Goal: Task Accomplishment & Management: Manage account settings

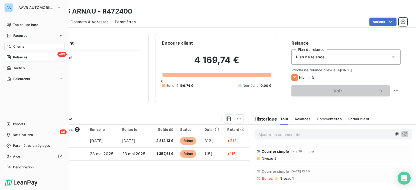
click at [13, 59] on span "Relances" at bounding box center [20, 57] width 14 height 5
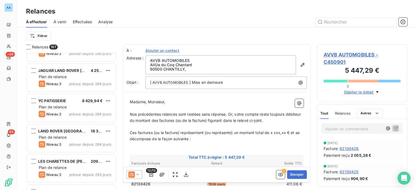
scroll to position [867, 0]
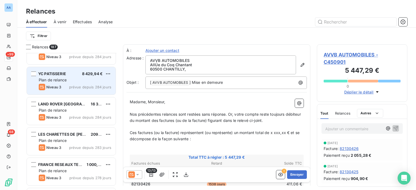
click at [82, 77] on div "YC PATISSERIE 8 429,94 € Plan de relance Niveau 3 prévue depuis 284 jours" at bounding box center [71, 81] width 89 height 28
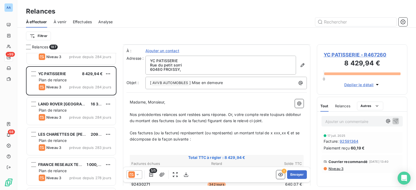
scroll to position [108, 0]
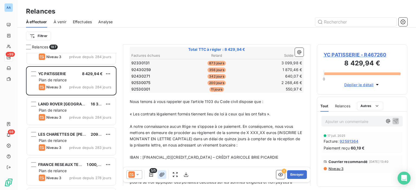
click at [160, 173] on icon "button" at bounding box center [161, 174] width 5 height 5
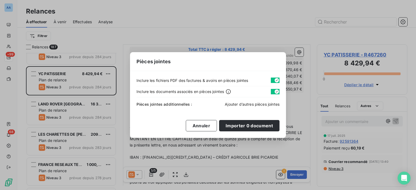
click at [235, 102] on span "Ajouter d’autres pièces jointes" at bounding box center [252, 104] width 55 height 5
click at [194, 125] on button "Annuler" at bounding box center [201, 125] width 31 height 11
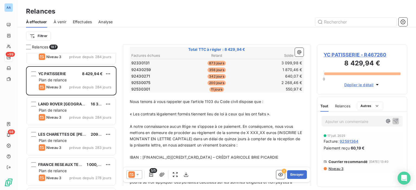
click at [151, 173] on span "5/5" at bounding box center [154, 170] width 8 height 5
click at [152, 176] on icon "button" at bounding box center [150, 174] width 5 height 5
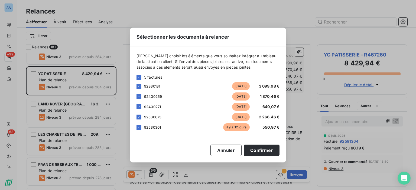
click at [161, 126] on span "92530301" at bounding box center [152, 127] width 17 height 4
click at [147, 125] on span "92530301" at bounding box center [152, 127] width 17 height 4
click at [141, 129] on div at bounding box center [139, 127] width 5 height 5
click at [257, 149] on button "Confirmer" at bounding box center [262, 150] width 36 height 11
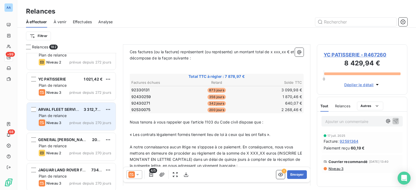
scroll to position [1192, 0]
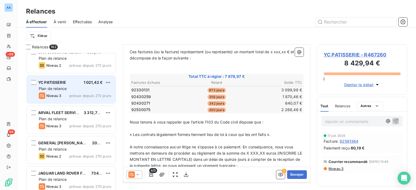
click at [64, 94] on div "Niveau 3 prévue depuis 272 jours" at bounding box center [75, 96] width 73 height 7
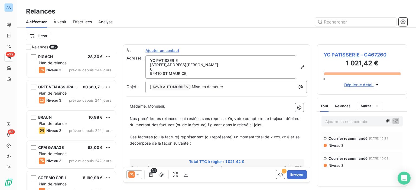
scroll to position [1788, 0]
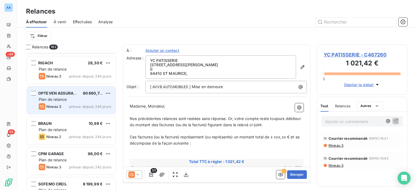
click at [71, 91] on span "OPTEVEN ASSURANCES" at bounding box center [61, 93] width 46 height 5
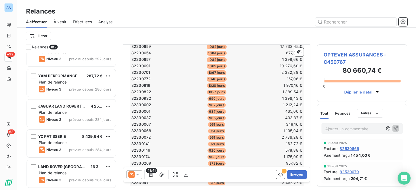
scroll to position [785, 0]
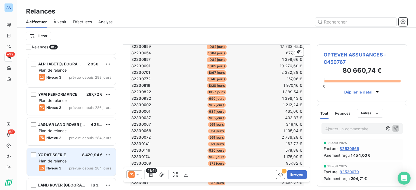
click at [71, 160] on div "Plan de relance" at bounding box center [75, 161] width 73 height 5
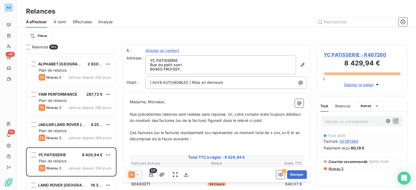
click at [349, 56] on span "YC PATISSERIE - R467260" at bounding box center [362, 54] width 77 height 7
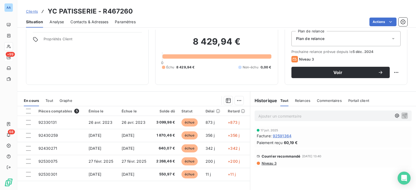
scroll to position [27, 0]
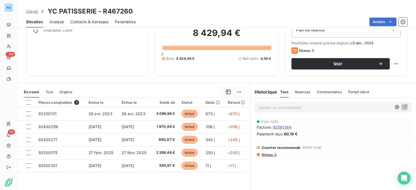
click at [300, 93] on span "Relances" at bounding box center [302, 92] width 15 height 4
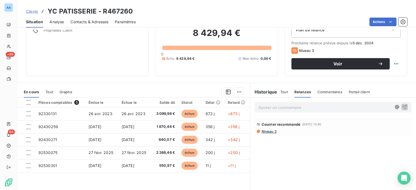
click at [280, 105] on p "Ajouter un commentaire ﻿" at bounding box center [324, 107] width 133 height 7
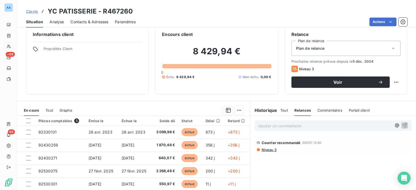
scroll to position [0, 0]
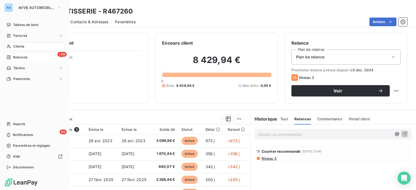
click at [14, 55] on span "Relances" at bounding box center [20, 57] width 14 height 5
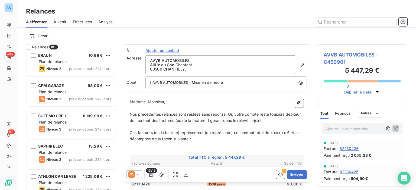
scroll to position [1896, 0]
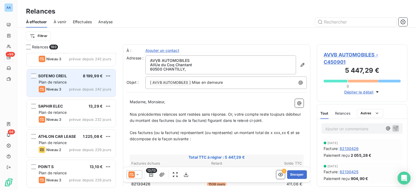
click at [68, 93] on div "SOFEMO CREIL 8 199,99 € Plan de relance Niveau 3 prévue depuis 242 jours" at bounding box center [71, 83] width 89 height 28
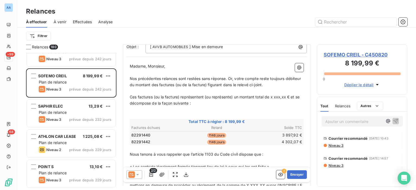
scroll to position [27, 0]
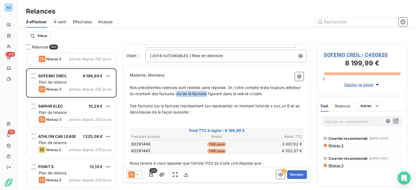
drag, startPoint x: 193, startPoint y: 94, endPoint x: 223, endPoint y: 93, distance: 30.1
click at [223, 93] on span "Nos précédentes relances sont restées sans réponse. Or, votre compte reste touj…" at bounding box center [216, 90] width 172 height 11
drag, startPoint x: 272, startPoint y: 106, endPoint x: 286, endPoint y: 108, distance: 14.2
click at [286, 108] on p "Ces factures (ou la facture) représentent (ou représente) un montant total de x…" at bounding box center [217, 109] width 174 height 12
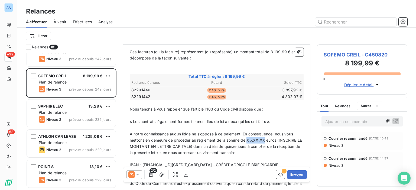
drag, startPoint x: 246, startPoint y: 139, endPoint x: 265, endPoint y: 139, distance: 19.0
click at [265, 139] on span "A notre connaissance aucun litige ne s’oppose à ce paiement. En conséquence, no…" at bounding box center [216, 143] width 173 height 23
drag, startPoint x: 277, startPoint y: 138, endPoint x: 195, endPoint y: 144, distance: 82.3
click at [195, 144] on span "A notre connaissance aucun litige ne s’oppose à ce paiement. En conséquence, no…" at bounding box center [215, 143] width 171 height 23
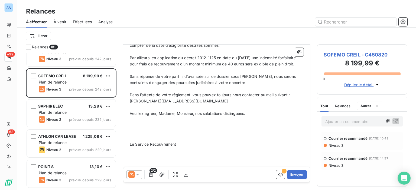
scroll to position [264, 0]
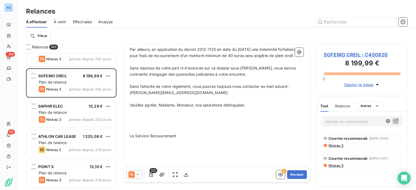
click at [142, 127] on p "﻿" at bounding box center [217, 130] width 174 height 6
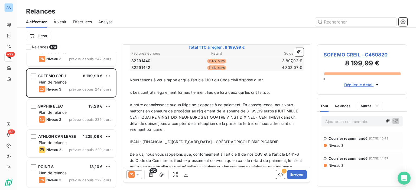
scroll to position [104, 0]
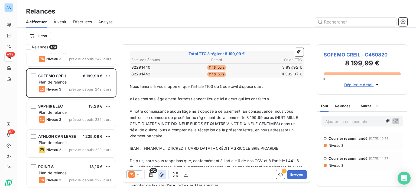
click at [163, 177] on icon "button" at bounding box center [161, 174] width 5 height 5
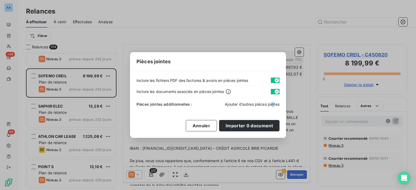
click at [272, 105] on span "Ajouter d’autres pièces jointes" at bounding box center [252, 104] width 55 height 5
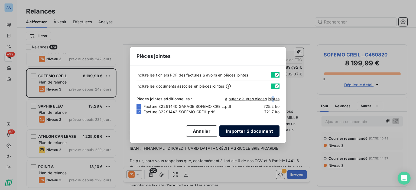
click at [226, 130] on button "Importer 2 document" at bounding box center [249, 131] width 60 height 11
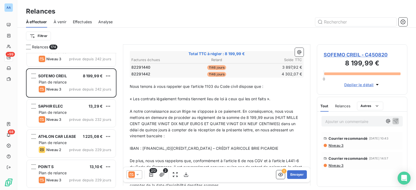
scroll to position [0, 0]
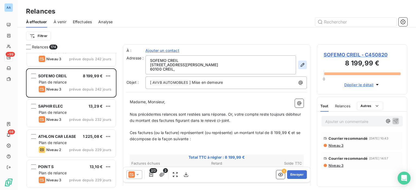
click at [300, 66] on icon "button" at bounding box center [302, 64] width 5 height 5
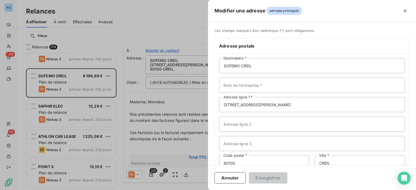
scroll to position [35, 0]
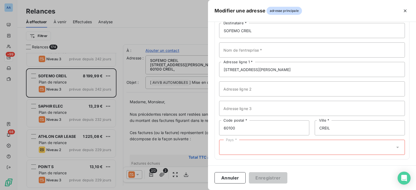
click at [285, 148] on div "Pays *" at bounding box center [312, 147] width 186 height 15
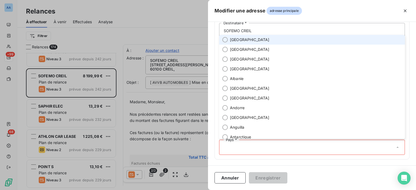
click at [250, 36] on li "[GEOGRAPHIC_DATA]" at bounding box center [312, 40] width 186 height 10
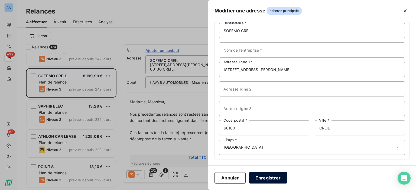
drag, startPoint x: 269, startPoint y: 183, endPoint x: 266, endPoint y: 181, distance: 3.8
click at [267, 181] on button "Enregistrer" at bounding box center [268, 178] width 38 height 11
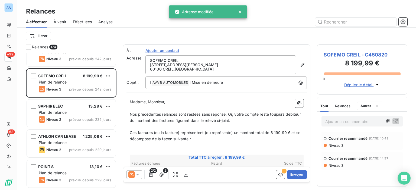
click at [264, 178] on div at bounding box center [208, 95] width 416 height 190
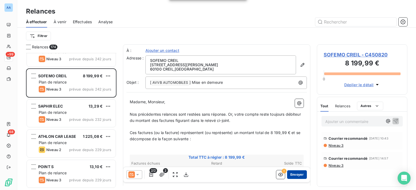
click at [294, 172] on button "Envoyer" at bounding box center [297, 175] width 20 height 9
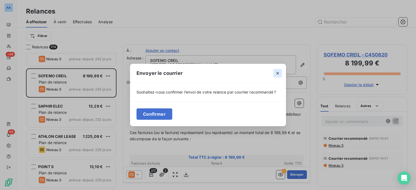
click at [280, 71] on icon "button" at bounding box center [277, 73] width 5 height 5
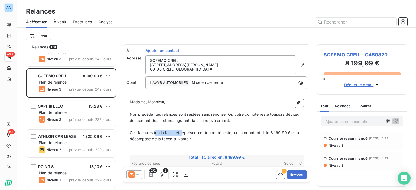
drag, startPoint x: 155, startPoint y: 132, endPoint x: 182, endPoint y: 130, distance: 27.2
click at [182, 131] on span "Ces factures (ou la facture) représentent (ou représente) un montant total de 8…" at bounding box center [216, 136] width 172 height 11
drag, startPoint x: 177, startPoint y: 132, endPoint x: 206, endPoint y: 135, distance: 28.8
click at [206, 135] on span "Ces factures représentent (ou représente) un montant total de 8 199,99 € et se …" at bounding box center [216, 136] width 173 height 11
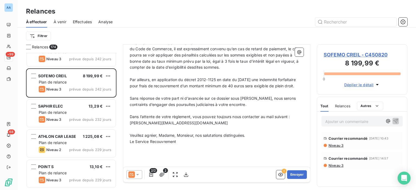
scroll to position [239, 0]
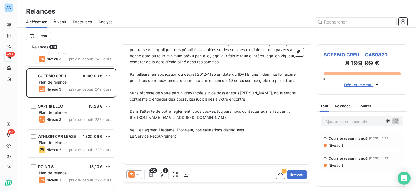
drag, startPoint x: 162, startPoint y: 75, endPoint x: 134, endPoint y: 59, distance: 31.9
click at [134, 72] on p "Par ailleurs, en application du décret 2012-1125 en date du [DATE] une indemnit…" at bounding box center [217, 78] width 174 height 12
click at [267, 72] on p "Par ailleurs, en application du décret 2012-1125 en date du [DATE] une indemnit…" at bounding box center [217, 78] width 174 height 12
click at [296, 172] on button "Envoyer" at bounding box center [297, 175] width 20 height 9
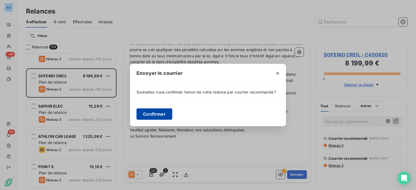
click at [165, 118] on button "Confirmer" at bounding box center [155, 114] width 36 height 11
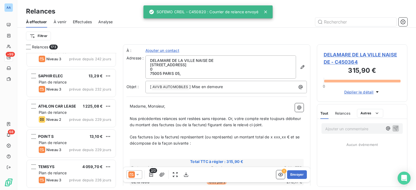
click at [83, 21] on span "Effectuées" at bounding box center [82, 21] width 19 height 5
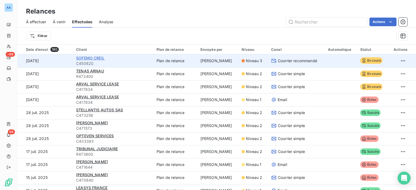
click at [89, 58] on span "SOFEMO CREIL" at bounding box center [90, 58] width 28 height 5
